Goal: Entertainment & Leisure: Consume media (video, audio)

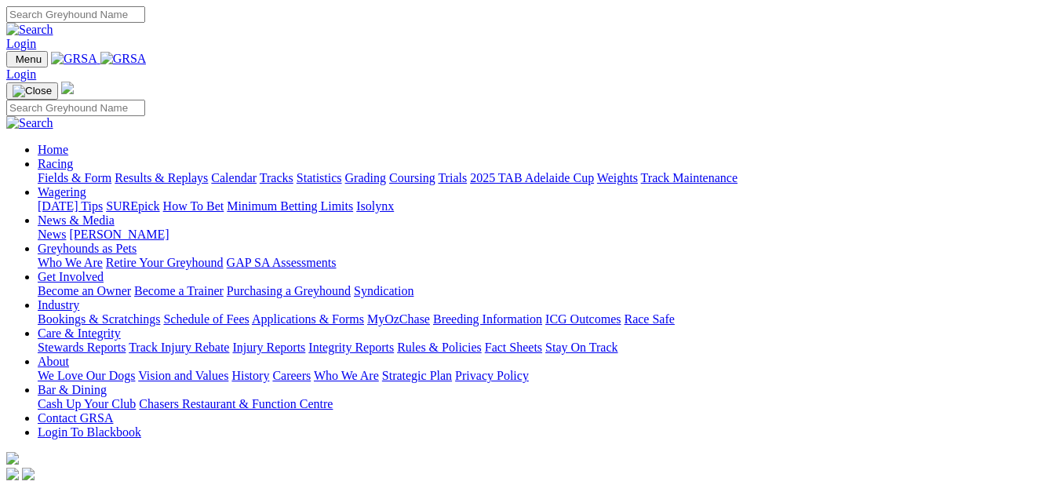
scroll to position [1413, 0]
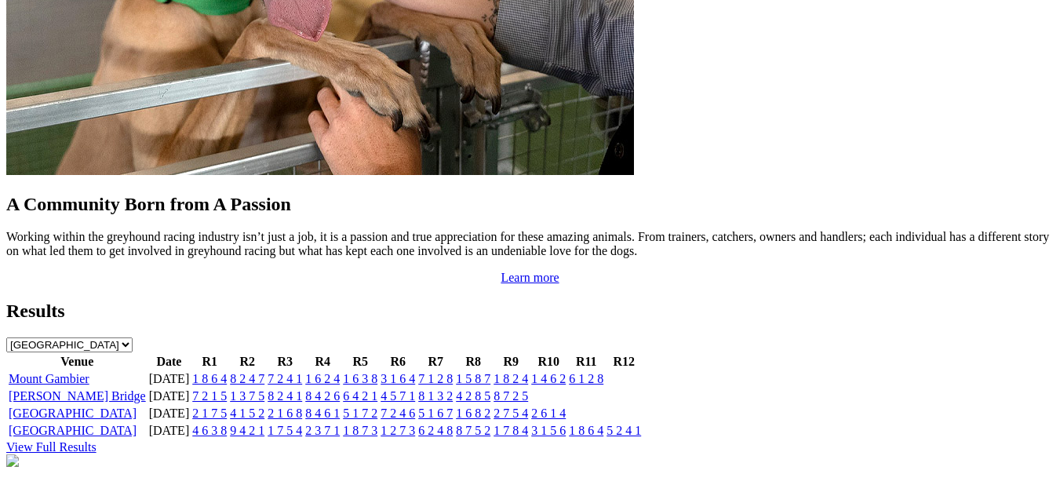
click at [83, 372] on link "Mount Gambier" at bounding box center [49, 378] width 81 height 13
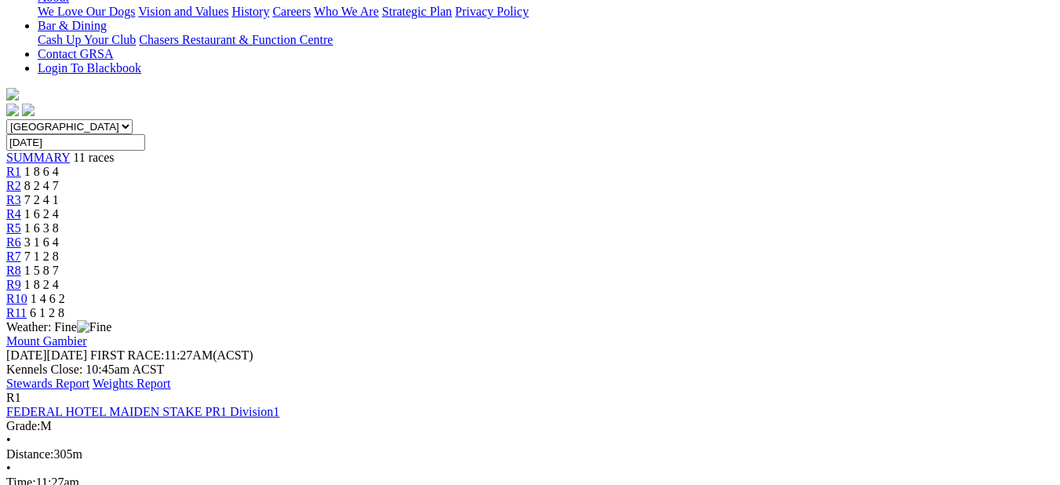
scroll to position [314, 0]
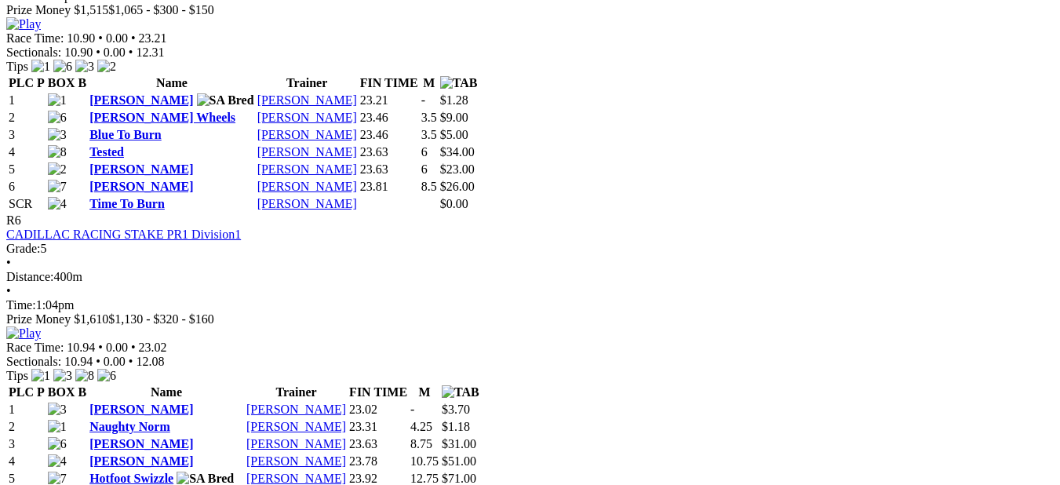
scroll to position [2119, 0]
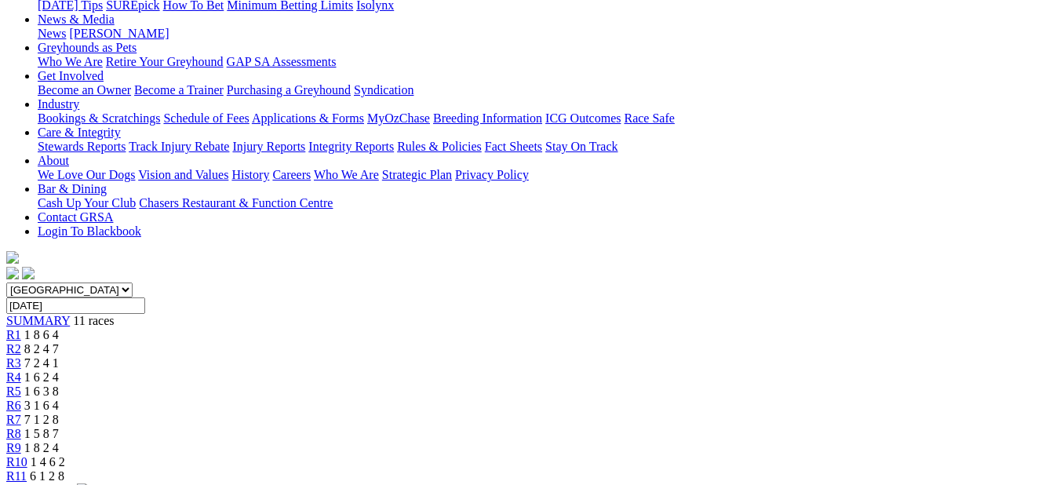
scroll to position [0, 0]
